Goal: Task Accomplishment & Management: Complete application form

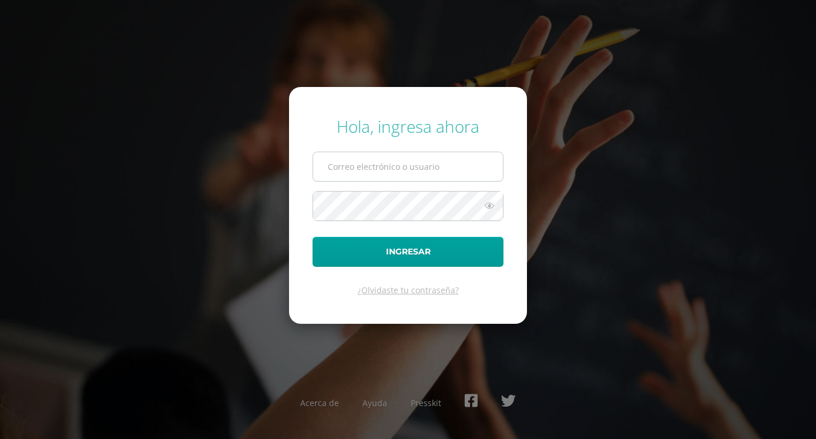
click at [397, 178] on input "text" at bounding box center [408, 166] width 190 height 29
click at [296, 285] on form "Hola, ingresa ahora Ingresar ¿Olvidaste tu contraseña?" at bounding box center [408, 205] width 238 height 236
click at [384, 287] on link "¿Olvidaste tu contraseña?" at bounding box center [408, 289] width 101 height 11
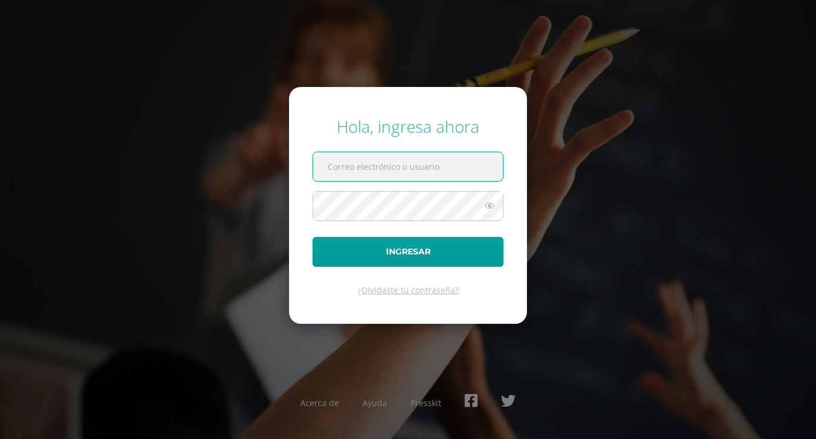
click at [441, 176] on input "text" at bounding box center [408, 166] width 190 height 29
click at [443, 180] on input "text" at bounding box center [408, 166] width 190 height 29
click at [491, 210] on icon at bounding box center [489, 206] width 15 height 14
click at [119, 115] on div "Hola, ingresa ahora Ingresar ¿Olvidaste tu contraseña? Acerca de Ayuda Presskit" at bounding box center [408, 219] width 758 height 227
click at [490, 203] on icon at bounding box center [489, 206] width 16 height 14
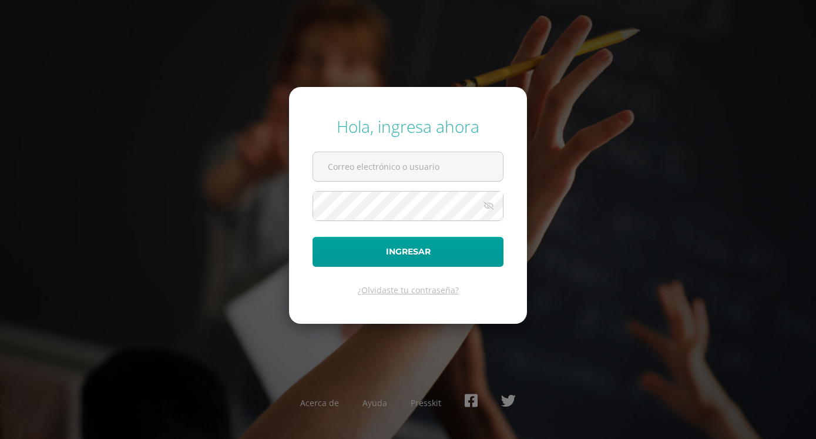
click at [490, 203] on icon at bounding box center [489, 206] width 16 height 14
click at [490, 203] on icon at bounding box center [489, 206] width 15 height 14
click at [490, 203] on icon at bounding box center [489, 206] width 16 height 14
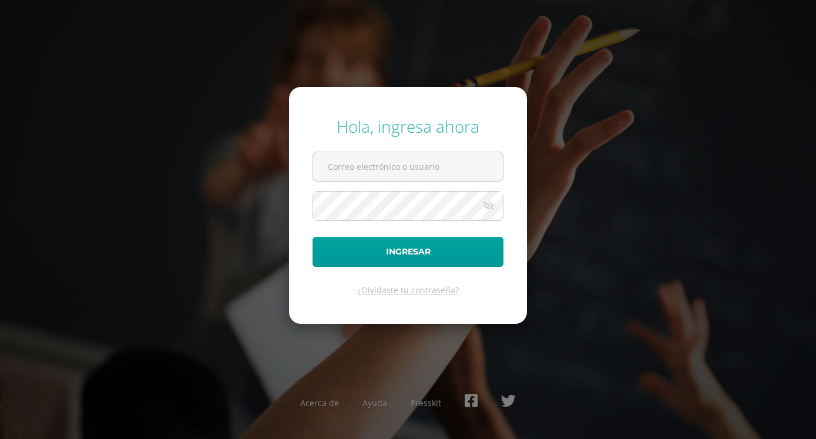
click at [490, 203] on icon at bounding box center [489, 206] width 16 height 14
click at [490, 203] on icon at bounding box center [489, 206] width 15 height 14
click at [490, 203] on icon at bounding box center [489, 206] width 16 height 14
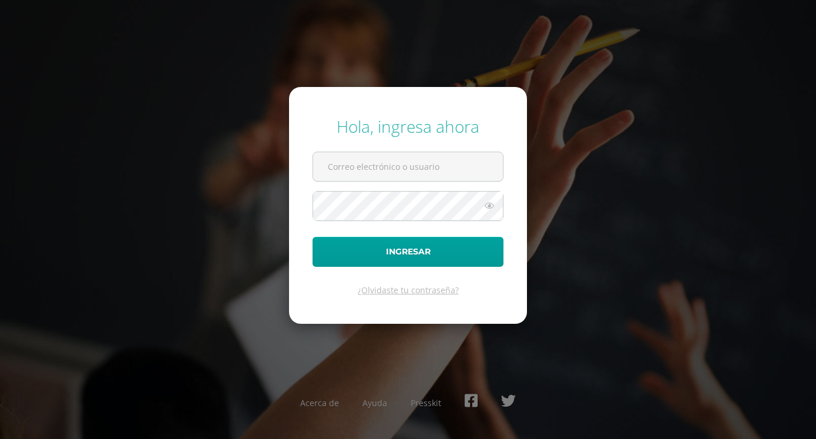
click at [490, 203] on icon at bounding box center [489, 206] width 15 height 14
click at [490, 203] on icon at bounding box center [489, 206] width 16 height 14
click at [490, 203] on icon at bounding box center [489, 206] width 15 height 14
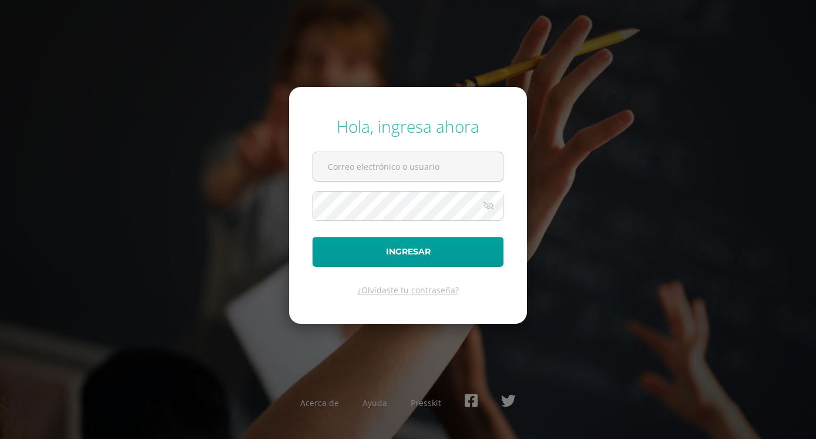
click at [490, 203] on icon at bounding box center [489, 206] width 16 height 14
click at [490, 203] on icon at bounding box center [489, 206] width 15 height 14
click at [490, 203] on icon at bounding box center [489, 206] width 16 height 14
click at [490, 203] on icon at bounding box center [489, 206] width 15 height 14
click at [381, 164] on input "text" at bounding box center [408, 166] width 190 height 29
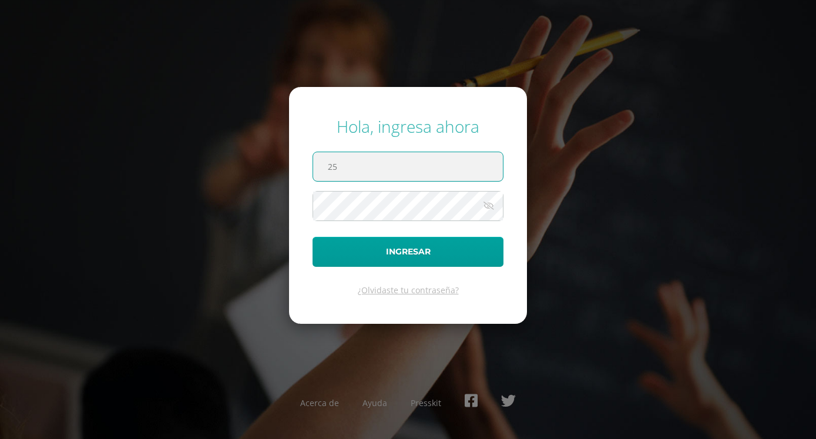
type input "2"
type input "9"
click at [313, 237] on button "Ingresar" at bounding box center [408, 252] width 191 height 30
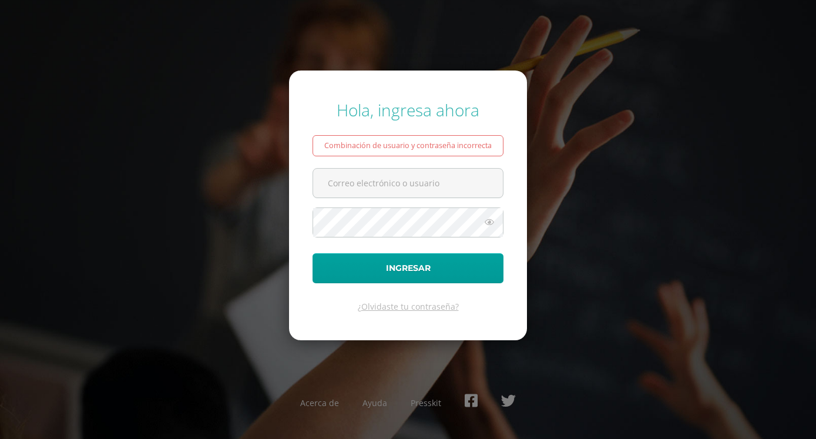
click at [313, 253] on button "Ingresar" at bounding box center [408, 268] width 191 height 30
type input "3"
type input "1"
type input "M"
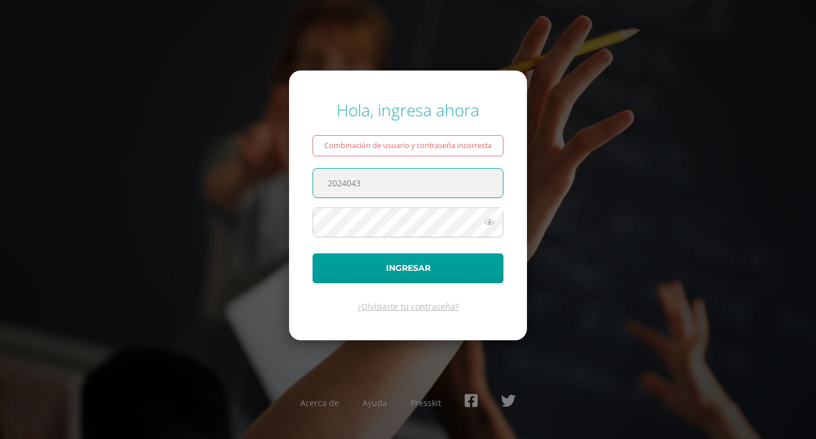
type input "2024043"
click at [313, 253] on button "Ingresar" at bounding box center [408, 268] width 191 height 30
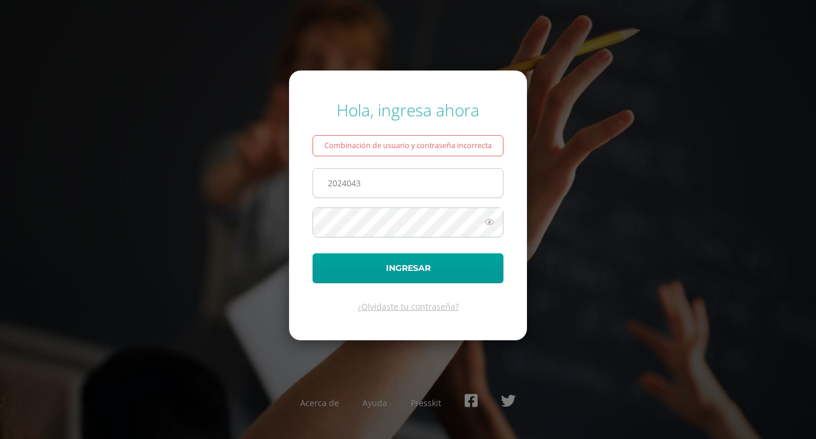
click at [418, 189] on input "2024043" at bounding box center [408, 183] width 190 height 29
click at [410, 180] on input "A" at bounding box center [408, 183] width 190 height 29
type input "A"
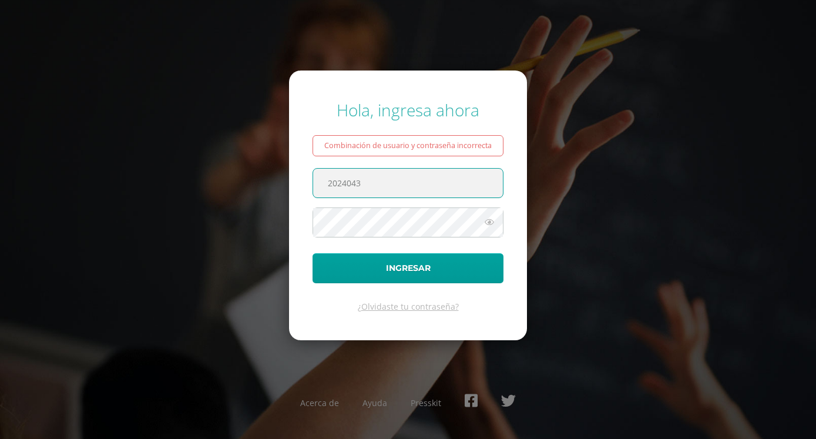
click at [415, 179] on input "2024043" at bounding box center [408, 183] width 190 height 29
click at [414, 185] on input "2024043@fatima.edoio.gt" at bounding box center [408, 183] width 190 height 29
type input "2024043@fatima.edoo.gt"
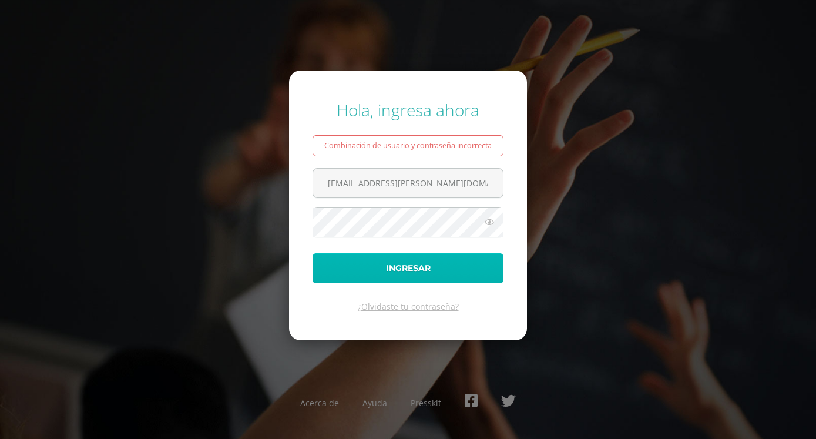
click at [423, 274] on button "Ingresar" at bounding box center [408, 268] width 191 height 30
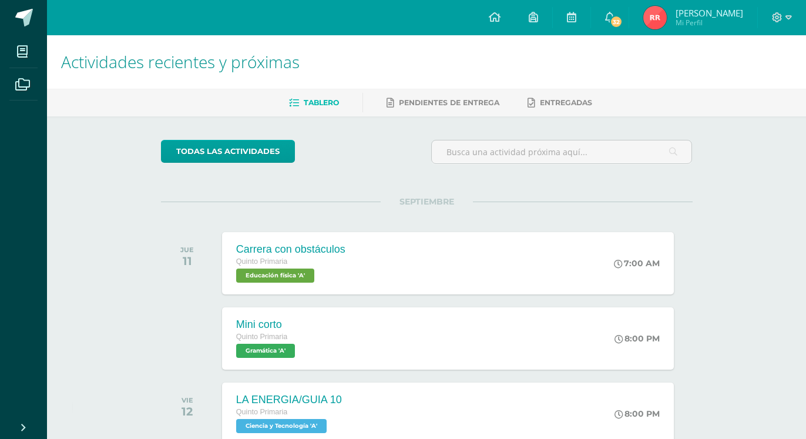
click at [322, 99] on span "Tablero" at bounding box center [321, 102] width 35 height 9
click at [619, 18] on span "32" at bounding box center [616, 21] width 13 height 13
click at [573, 16] on link at bounding box center [572, 17] width 38 height 35
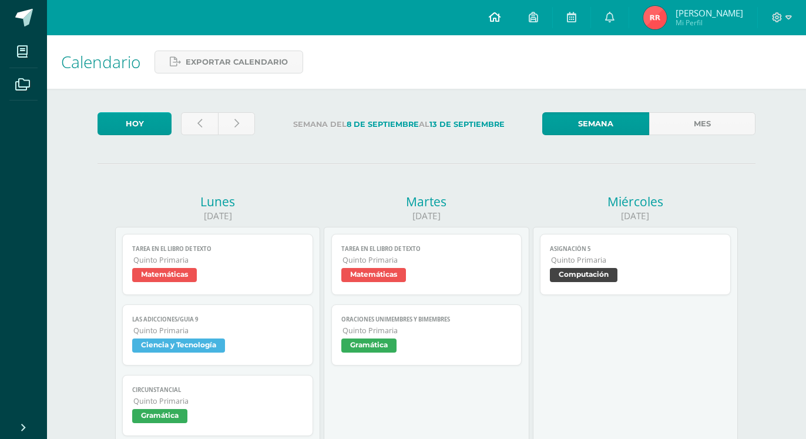
click at [513, 27] on link at bounding box center [495, 17] width 40 height 35
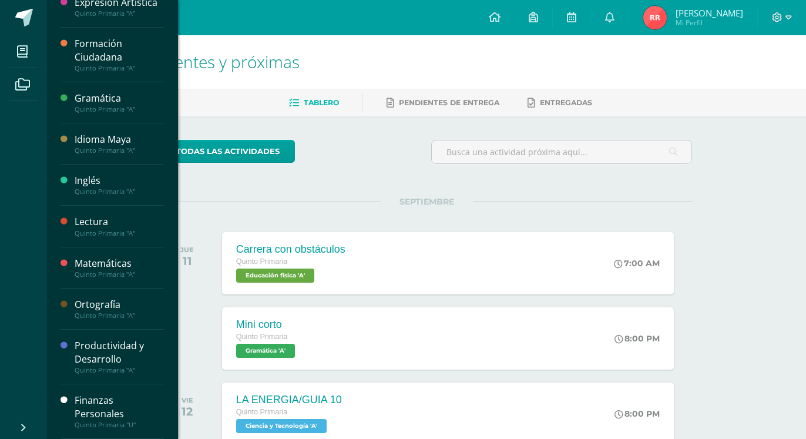
scroll to position [240, 0]
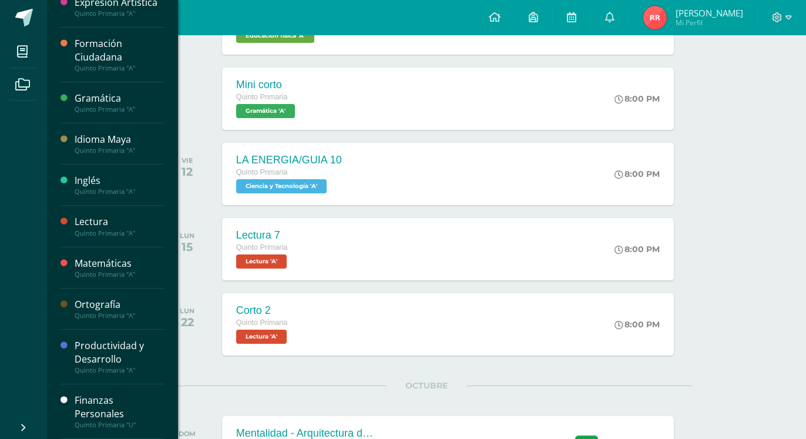
click at [104, 399] on div "Finanzas Personales" at bounding box center [119, 407] width 89 height 27
click at [102, 398] on div "Finanzas Personales" at bounding box center [119, 407] width 89 height 27
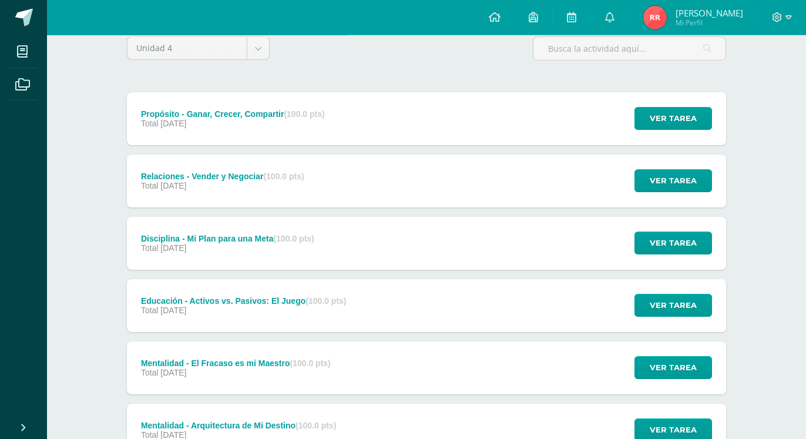
scroll to position [154, 0]
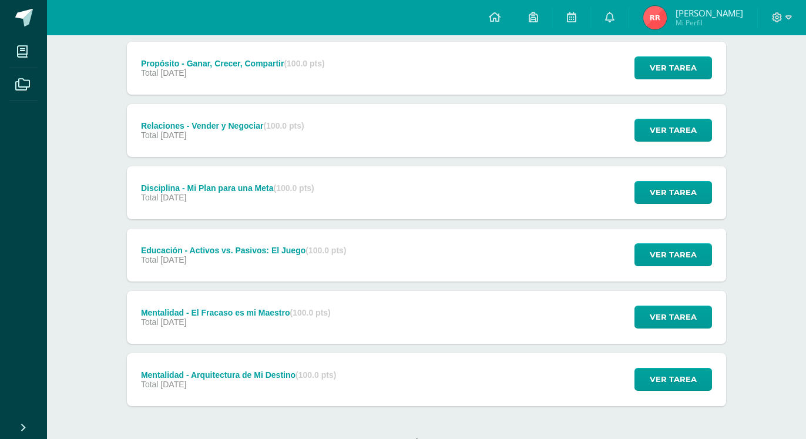
click at [322, 368] on div "Mentalidad - Arquitectura de Mi Destino (100.0 pts) Total 26 de Octubre" at bounding box center [238, 379] width 223 height 53
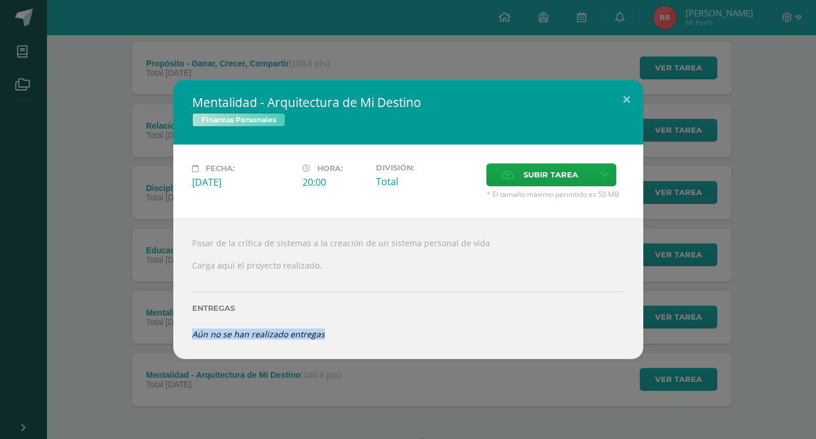
drag, startPoint x: 322, startPoint y: 318, endPoint x: 185, endPoint y: 337, distance: 138.1
click at [186, 337] on div "Pasar de la crítica de sistemas a la creación de un sistema personal de vida Ca…" at bounding box center [408, 288] width 470 height 141
click at [89, 290] on div "Mentalidad - Arquitectura de Mi Destino Finanzas Personales Fecha: Domingo 26 d…" at bounding box center [408, 219] width 807 height 279
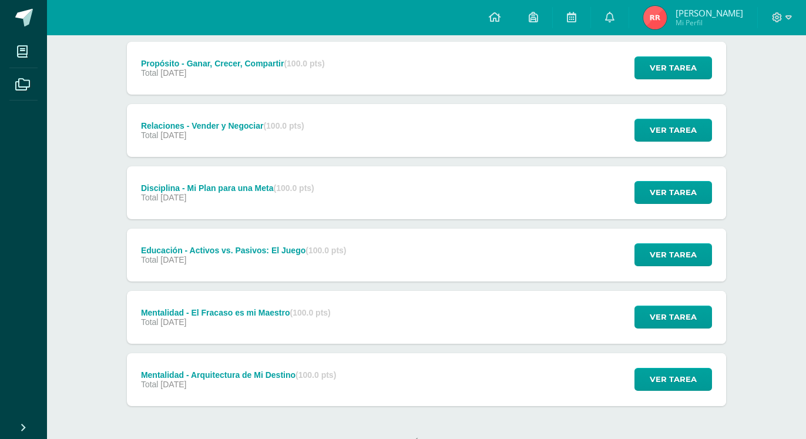
click at [304, 353] on div "Mentalidad - Arquitectura de Mi Destino (100.0 pts) Total 26 de Octubre" at bounding box center [238, 379] width 223 height 53
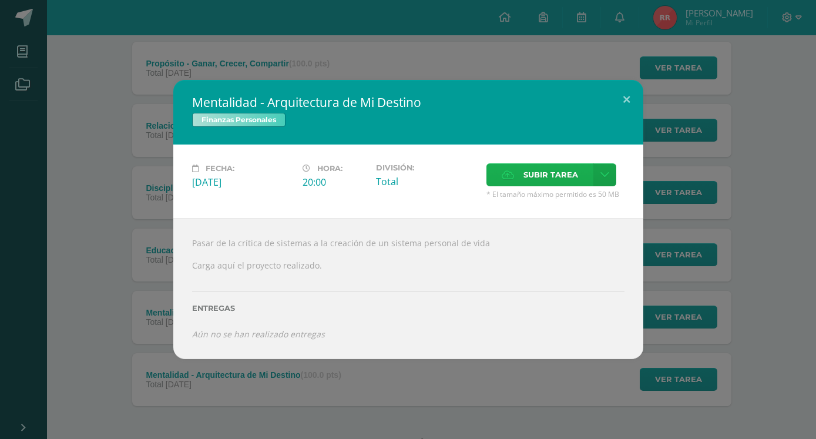
click at [542, 186] on span "Subir tarea" at bounding box center [550, 175] width 55 height 22
click at [0, 0] on input "Subir tarea" at bounding box center [0, 0] width 0 height 0
click at [605, 180] on icon at bounding box center [604, 175] width 9 height 10
click at [418, 218] on div "Fecha: Domingo 26 de Octubre Hora: 20:00 División: Total Subir tarea" at bounding box center [408, 181] width 470 height 73
click at [406, 277] on div at bounding box center [408, 275] width 432 height 9
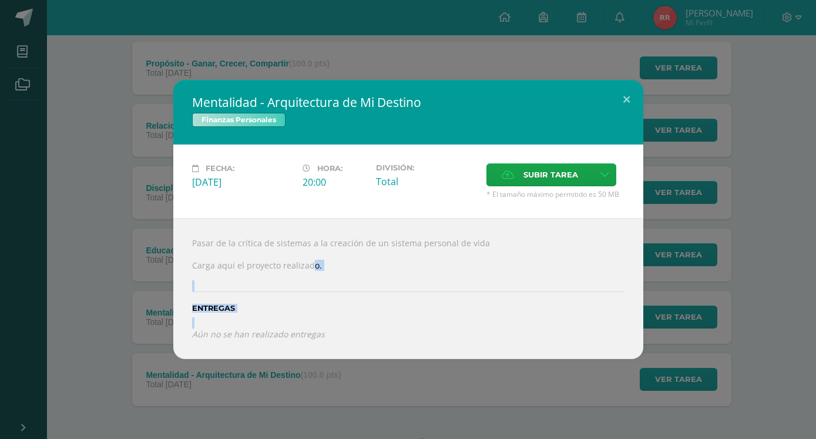
drag, startPoint x: 311, startPoint y: 276, endPoint x: 35, endPoint y: 386, distance: 297.1
click at [30, 386] on div "Mentalidad - Arquitectura de Mi Destino Finanzas Personales Fecha: Domingo 26 d…" at bounding box center [408, 219] width 816 height 439
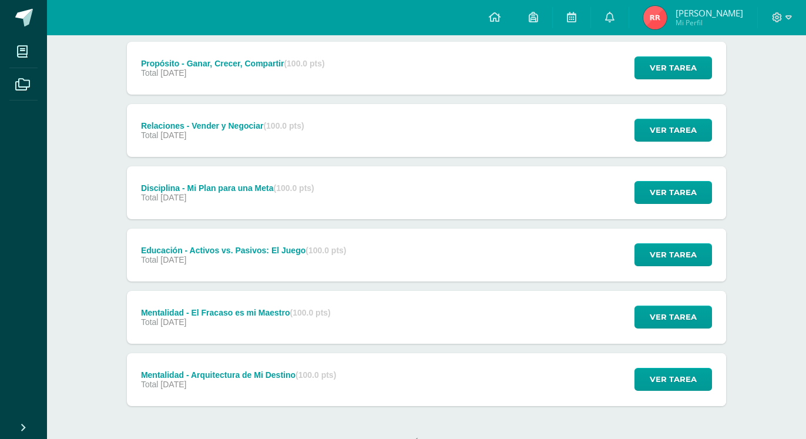
scroll to position [0, 0]
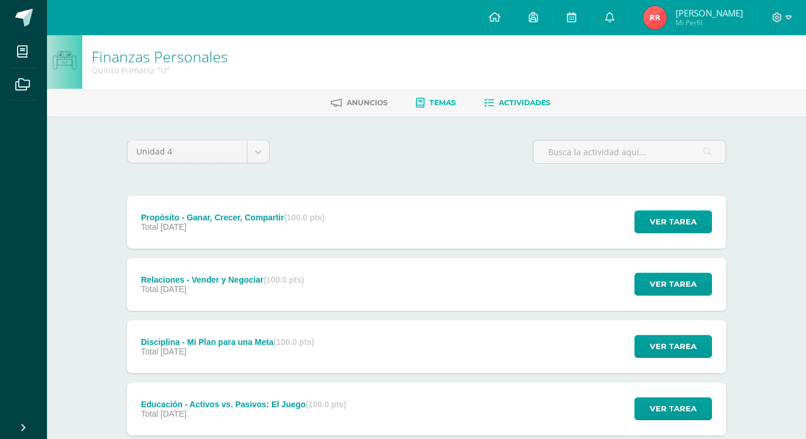
click at [432, 110] on link "Temas" at bounding box center [436, 102] width 40 height 19
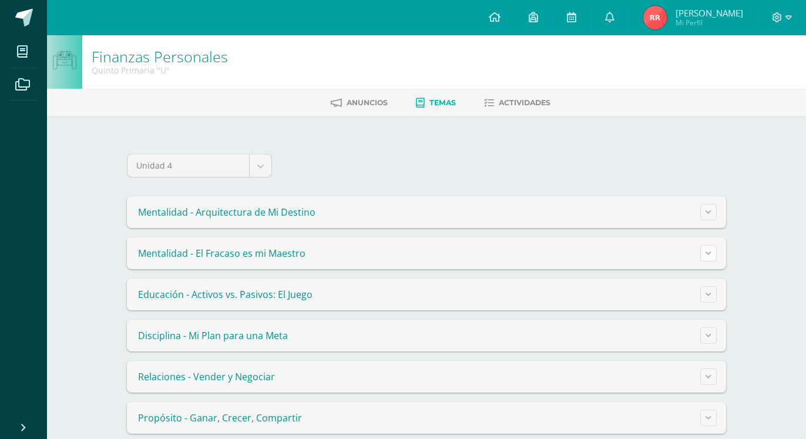
click at [707, 257] on button at bounding box center [708, 253] width 16 height 16
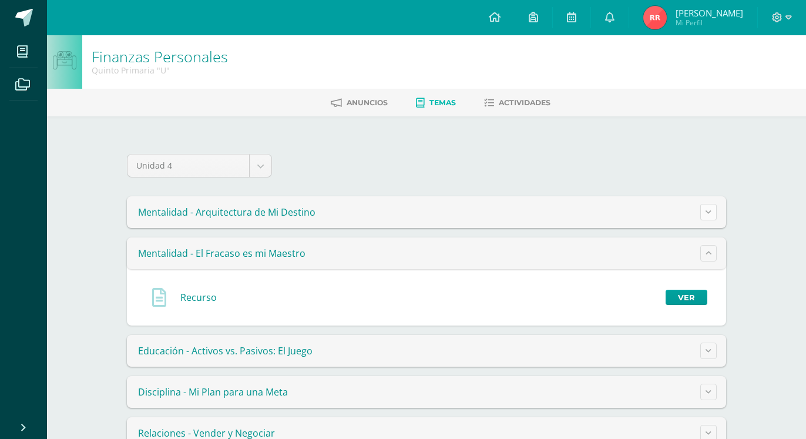
click at [705, 212] on button at bounding box center [708, 212] width 16 height 16
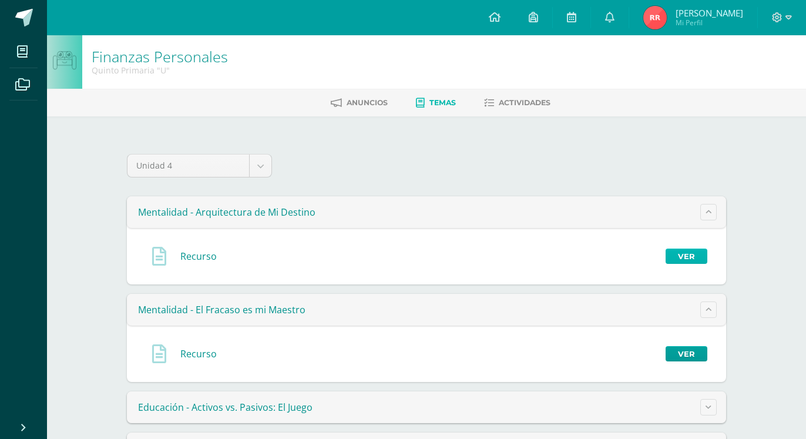
click at [677, 258] on link "Ver" at bounding box center [687, 255] width 42 height 15
click at [677, 253] on link "Ver" at bounding box center [687, 255] width 42 height 15
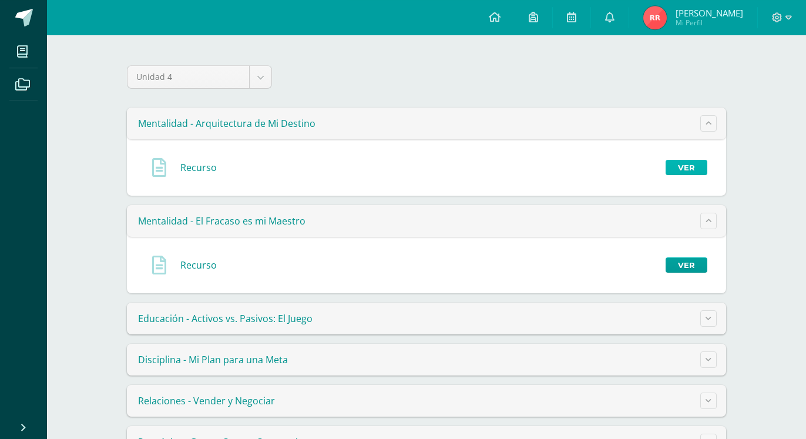
scroll to position [70, 0]
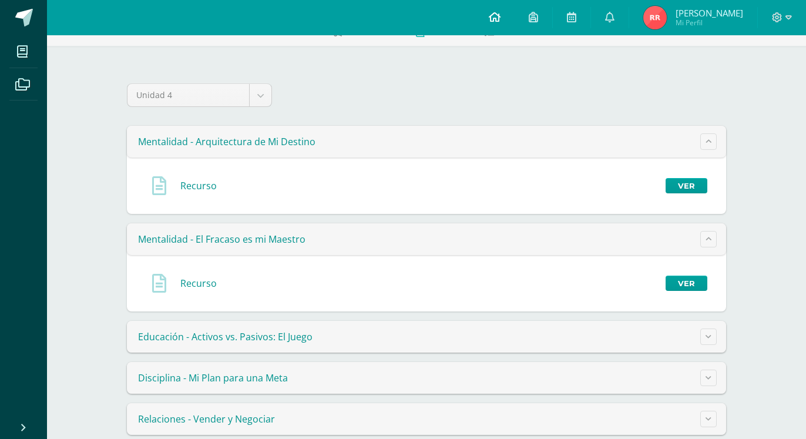
click at [483, 8] on link at bounding box center [495, 17] width 40 height 35
click at [489, 16] on link at bounding box center [495, 17] width 40 height 35
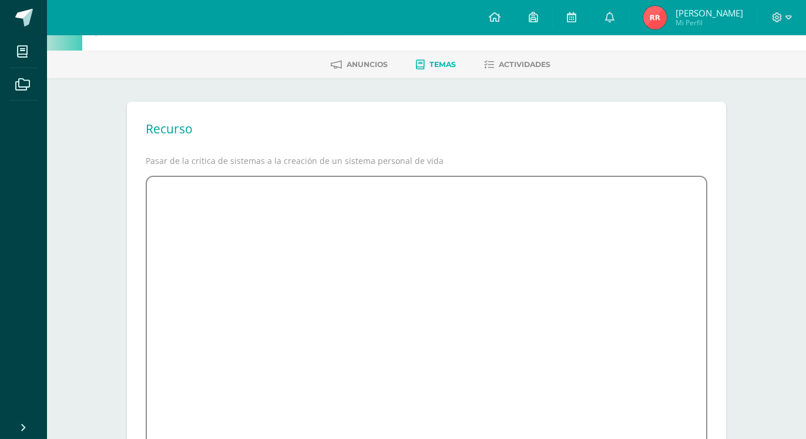
scroll to position [60, 0]
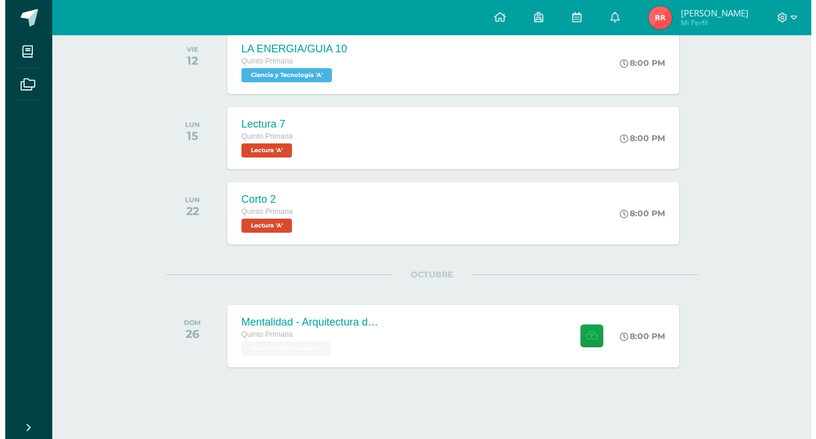
scroll to position [352, 0]
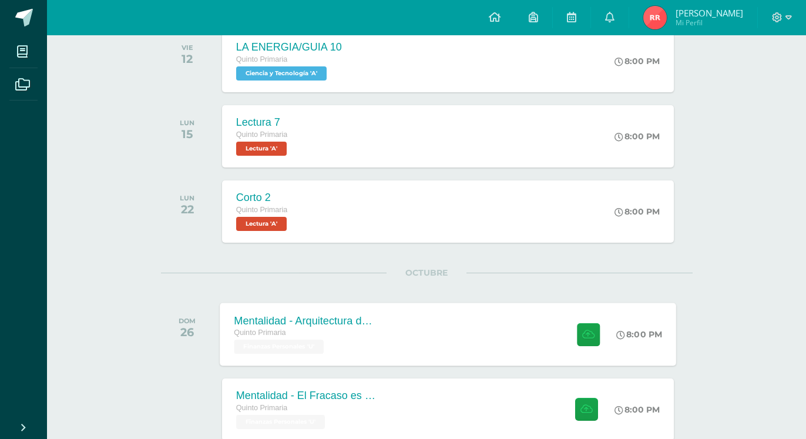
click at [404, 330] on div "Mentalidad - Arquitectura de Mi Destino Quinto Primaria Finanzas Personales 'U'…" at bounding box center [448, 334] width 456 height 63
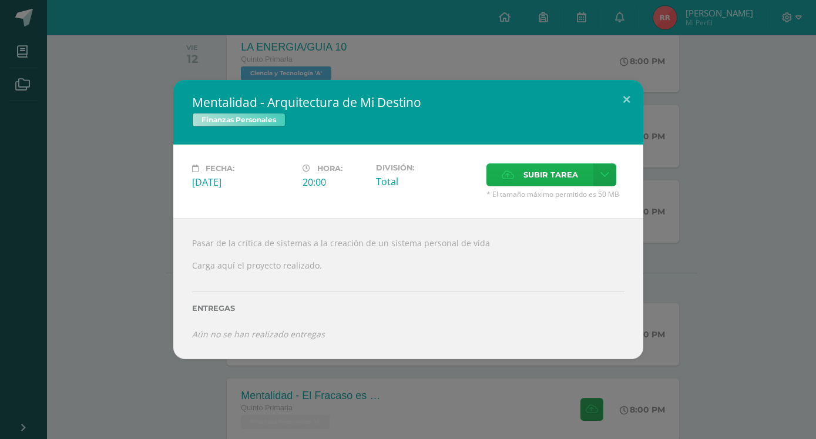
click at [554, 186] on span "Subir tarea" at bounding box center [550, 175] width 55 height 22
click at [0, 0] on input "Subir tarea" at bounding box center [0, 0] width 0 height 0
click at [623, 116] on button at bounding box center [626, 100] width 33 height 40
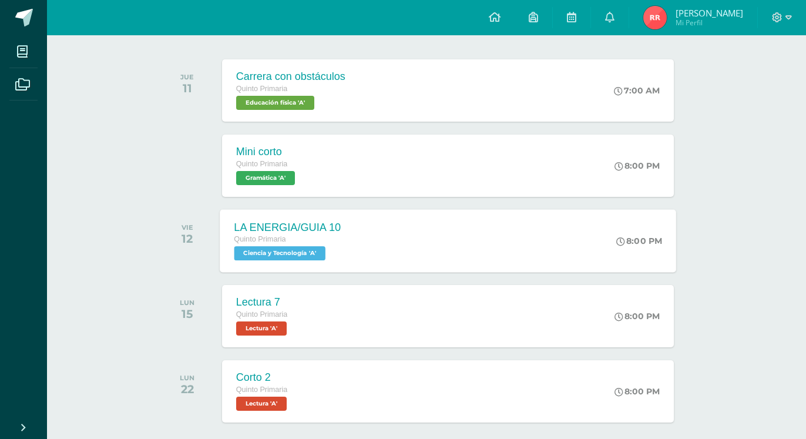
scroll to position [0, 0]
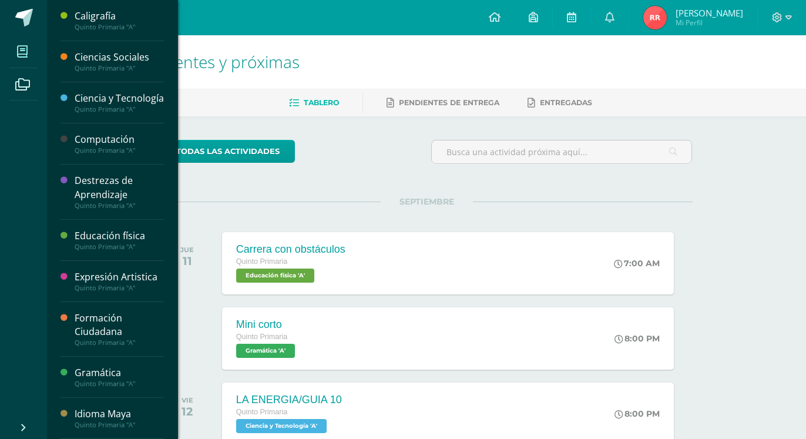
click at [28, 52] on icon at bounding box center [22, 52] width 11 height 12
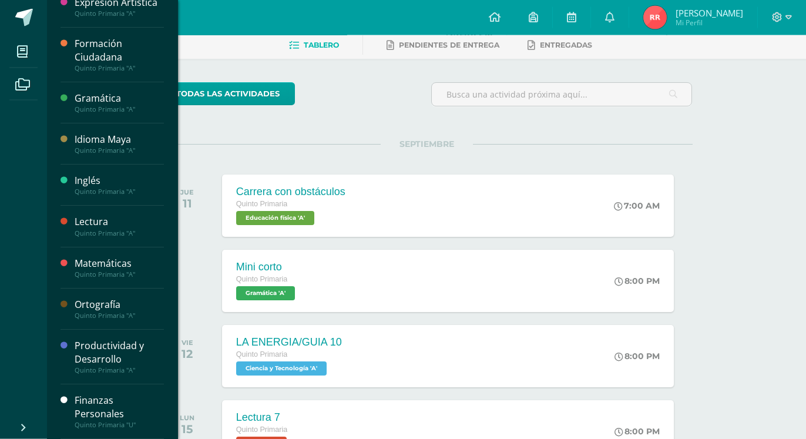
scroll to position [60, 0]
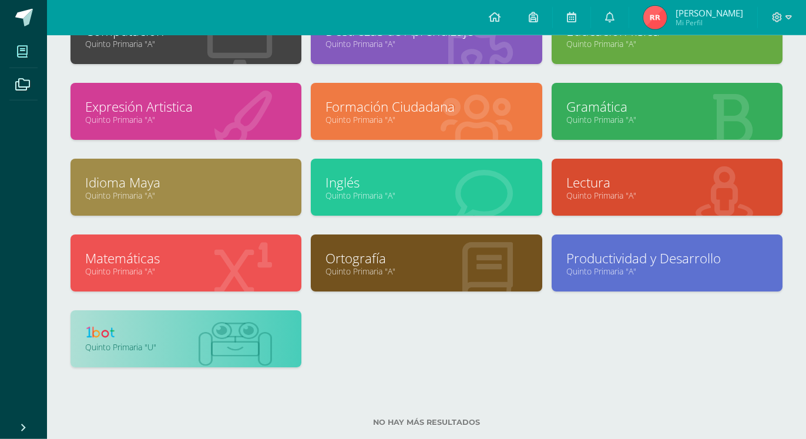
scroll to position [184, 0]
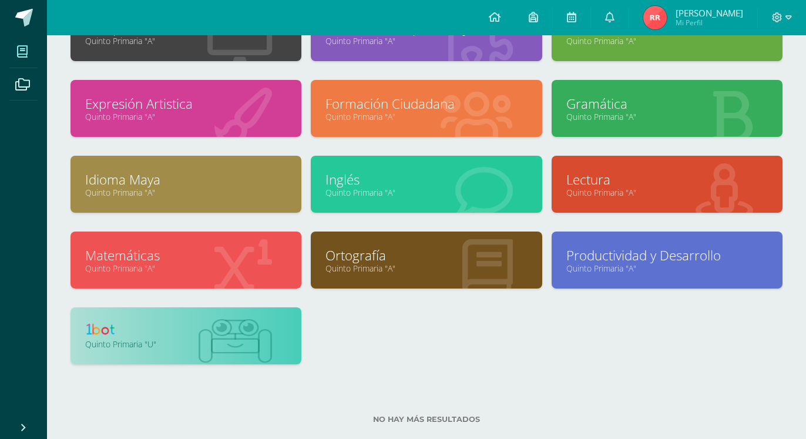
click at [235, 340] on link "Quinto Primaria "U"" at bounding box center [185, 343] width 201 height 11
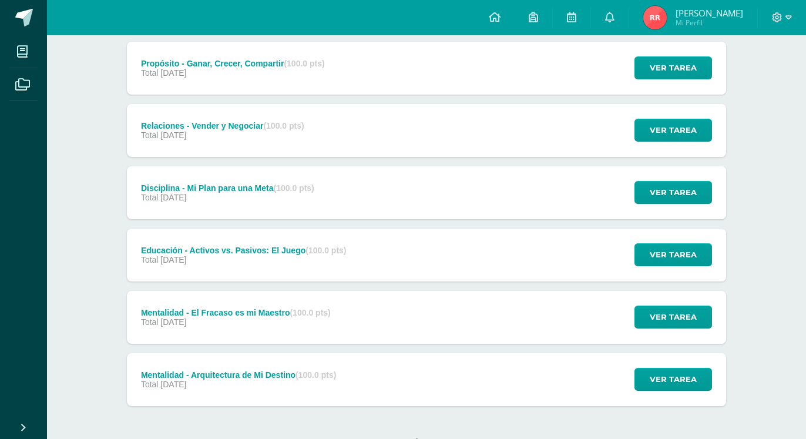
scroll to position [34, 0]
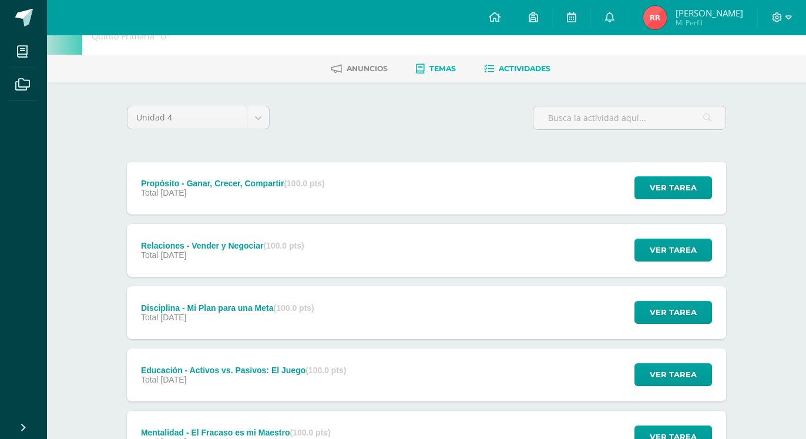
click at [427, 70] on link "Temas" at bounding box center [436, 68] width 40 height 19
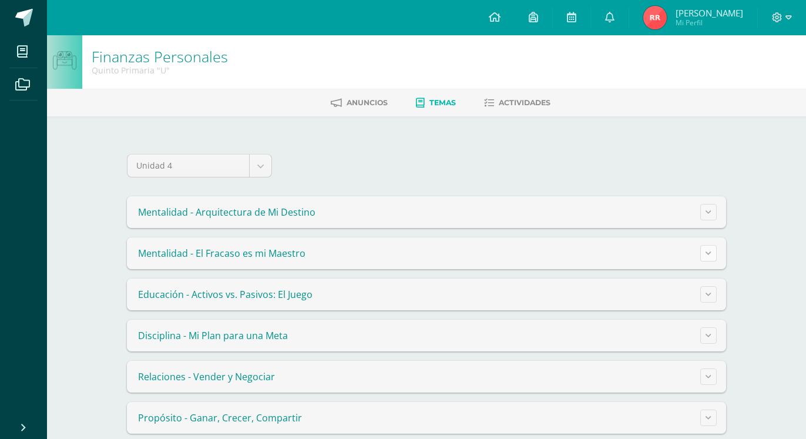
click at [710, 257] on button at bounding box center [708, 253] width 16 height 16
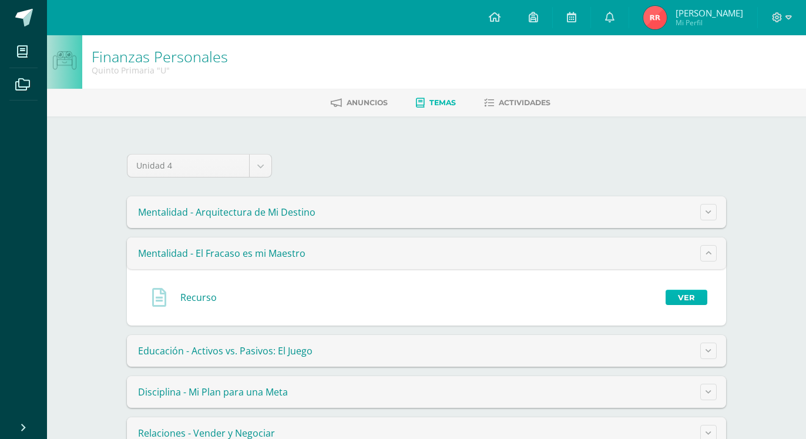
drag, startPoint x: 695, startPoint y: 293, endPoint x: 686, endPoint y: 293, distance: 9.4
click at [695, 294] on link "Ver" at bounding box center [687, 297] width 42 height 15
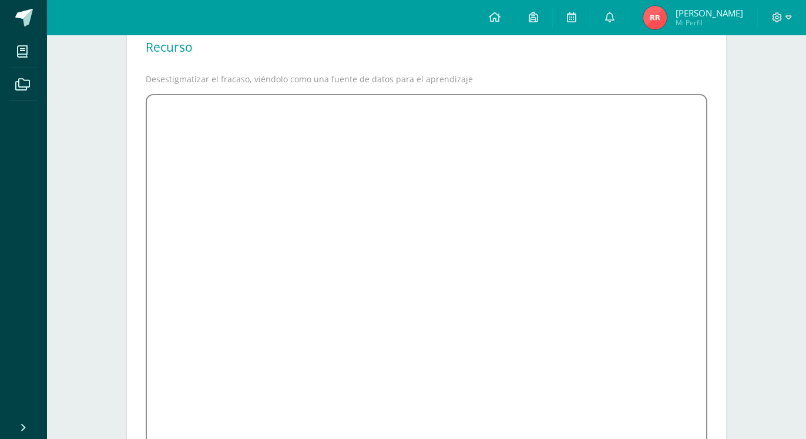
scroll to position [60, 0]
